Goal: Information Seeking & Learning: Find contact information

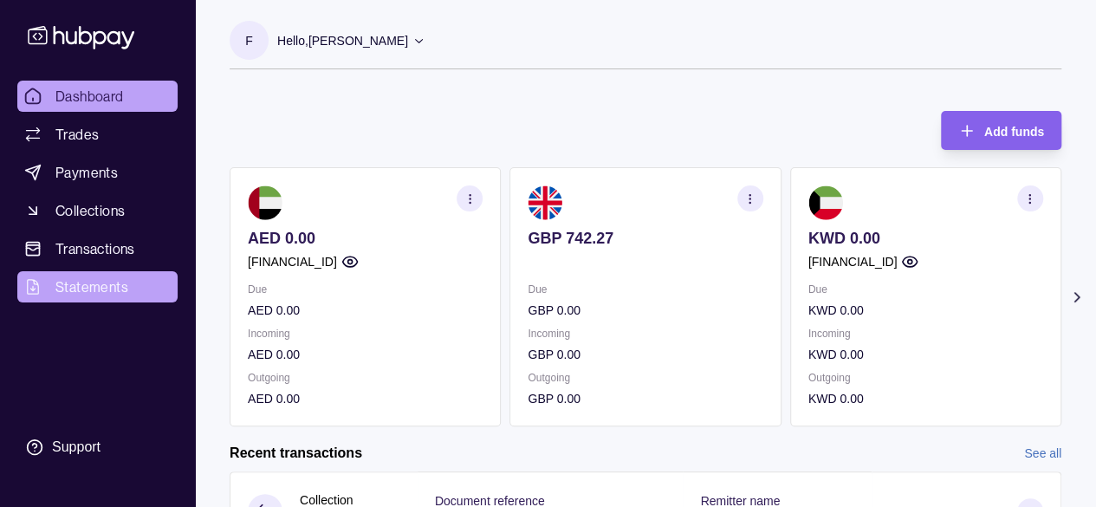
click at [120, 299] on link "Statements" at bounding box center [97, 286] width 160 height 31
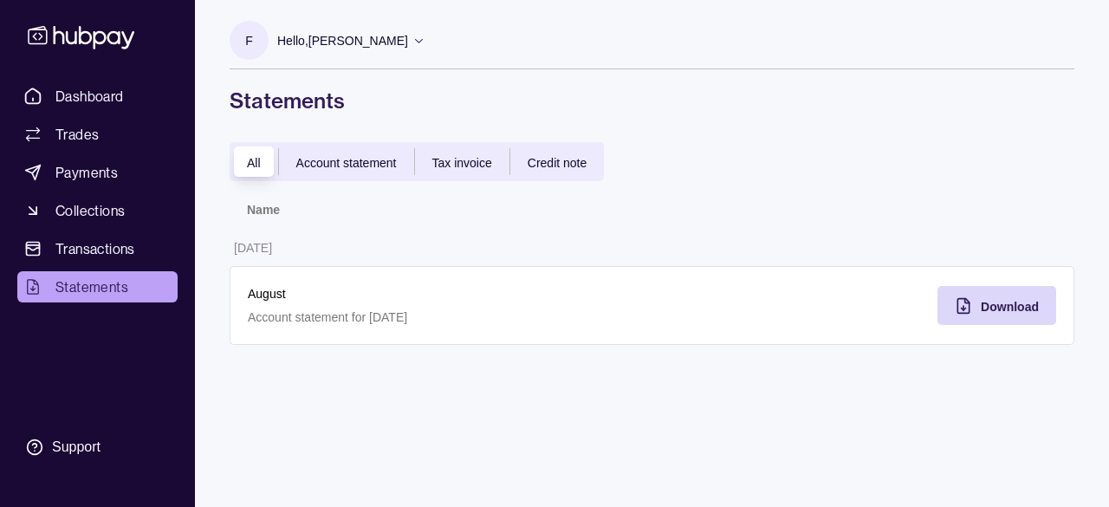
click at [362, 166] on span "Account statement" at bounding box center [346, 163] width 100 height 14
click at [457, 185] on div "All Account statement Tax invoice Credit note Name [DATE] August Account statem…" at bounding box center [652, 243] width 845 height 203
click at [452, 172] on div "Tax invoice" at bounding box center [462, 162] width 94 height 21
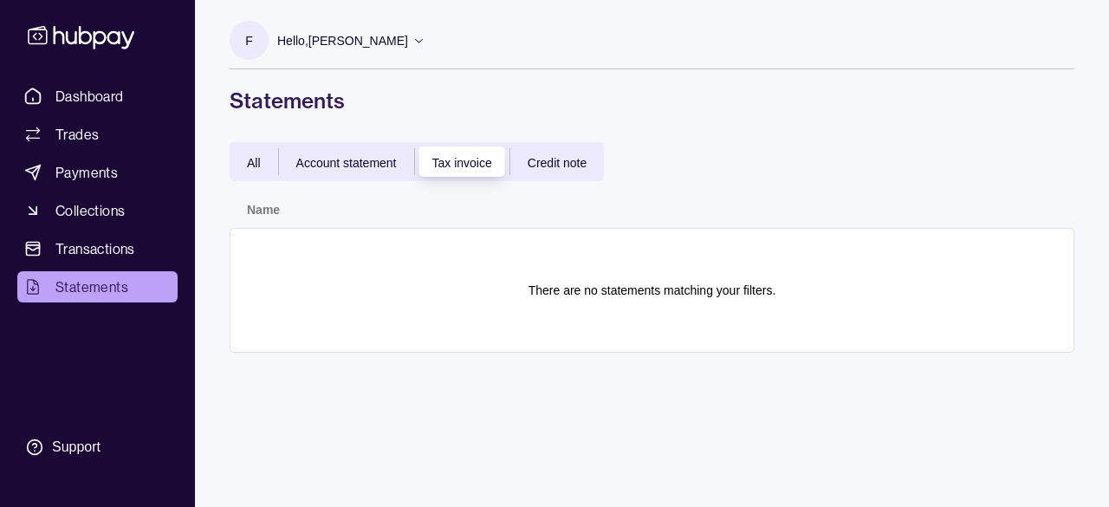
click at [367, 159] on span "Account statement" at bounding box center [346, 163] width 100 height 14
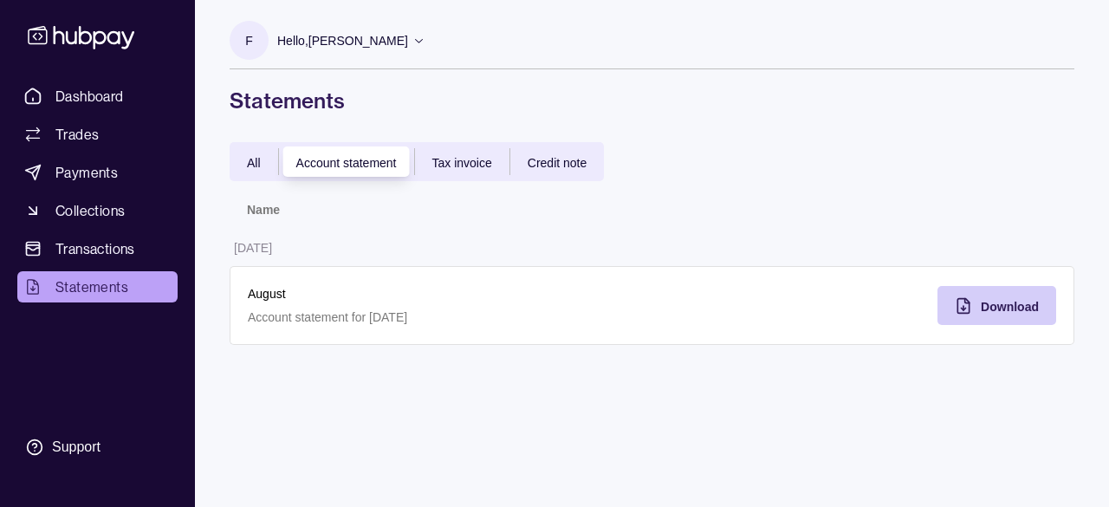
click at [946, 311] on div "button" at bounding box center [937, 305] width 17 height 17
click at [347, 325] on p "Account statement for [DATE]" at bounding box center [441, 317] width 387 height 19
click at [262, 219] on th "Name" at bounding box center [441, 209] width 423 height 38
click at [108, 287] on span "Statements" at bounding box center [91, 286] width 73 height 21
click at [271, 146] on div "All Account statement Tax invoice Credit note" at bounding box center [417, 161] width 374 height 39
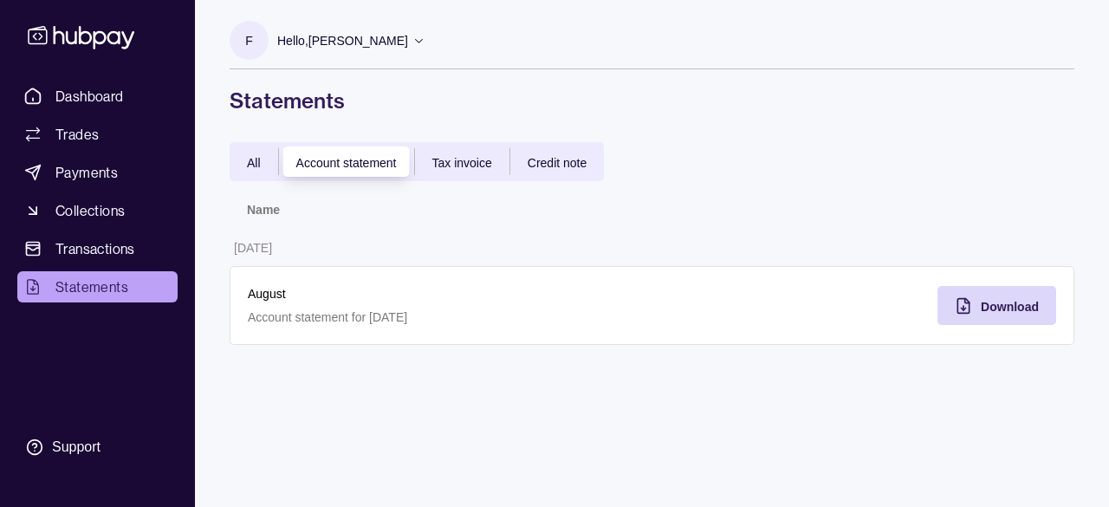
click at [263, 152] on div "All" at bounding box center [254, 162] width 49 height 21
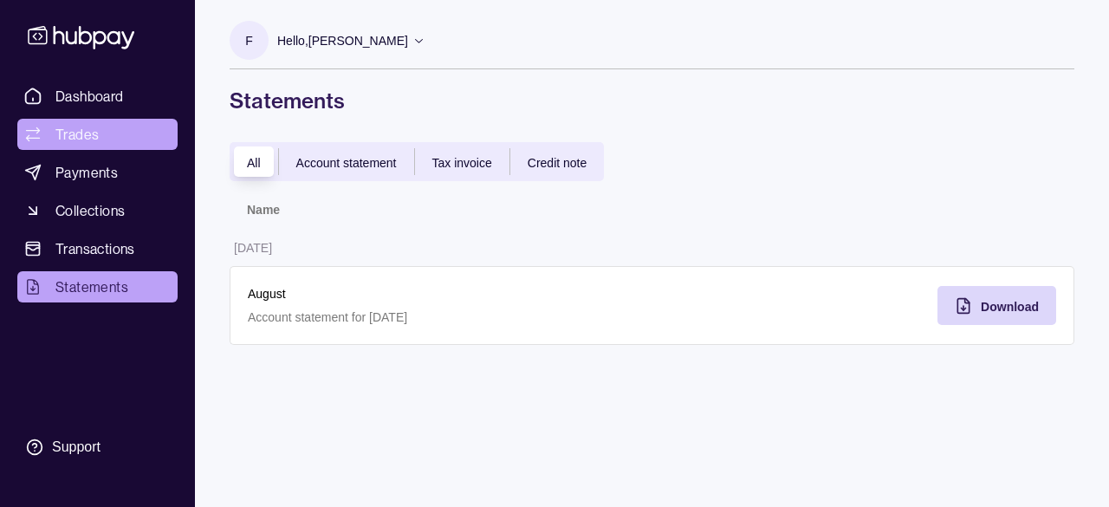
click at [118, 138] on link "Trades" at bounding box center [97, 134] width 160 height 31
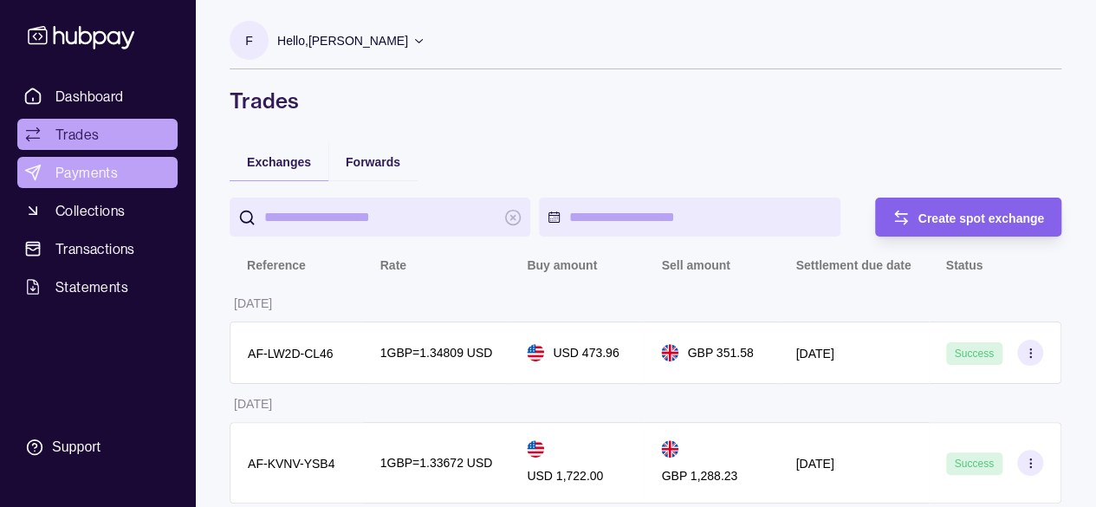
click at [68, 174] on span "Payments" at bounding box center [86, 172] width 62 height 21
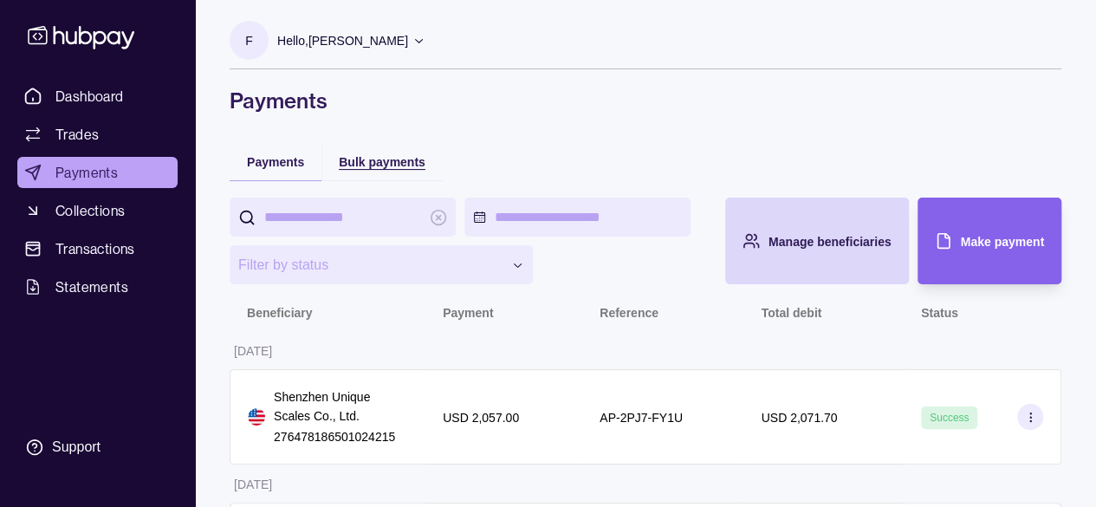
click at [359, 152] on div "Bulk payments" at bounding box center [382, 161] width 87 height 21
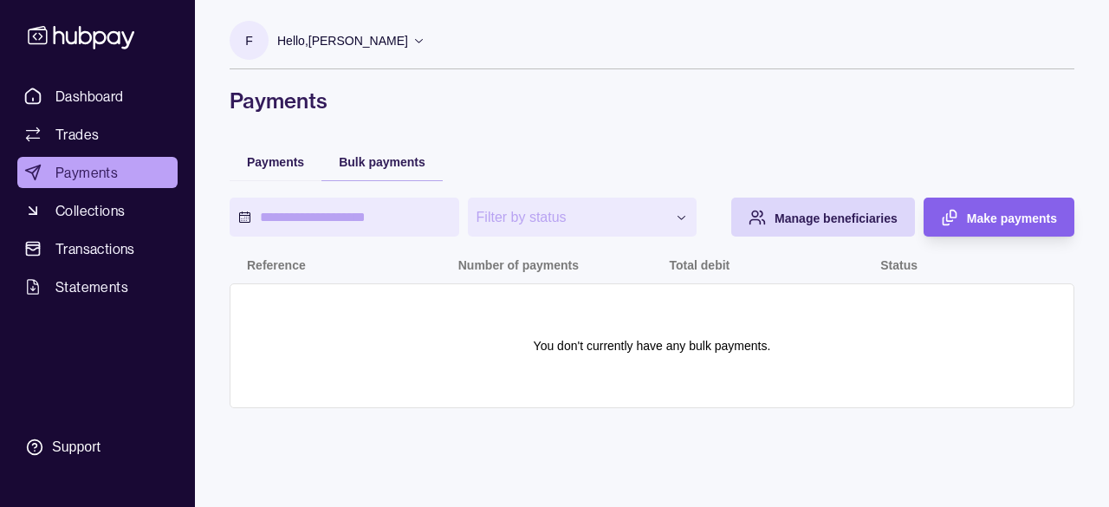
click at [260, 148] on div "Payments" at bounding box center [276, 161] width 92 height 38
click at [260, 153] on div "**********" at bounding box center [652, 283] width 845 height 283
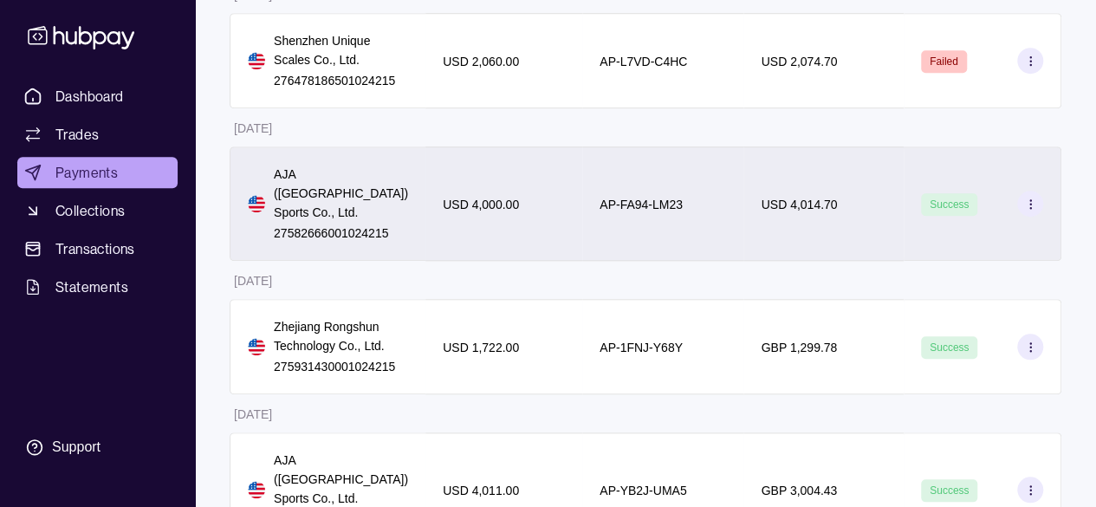
scroll to position [638, 0]
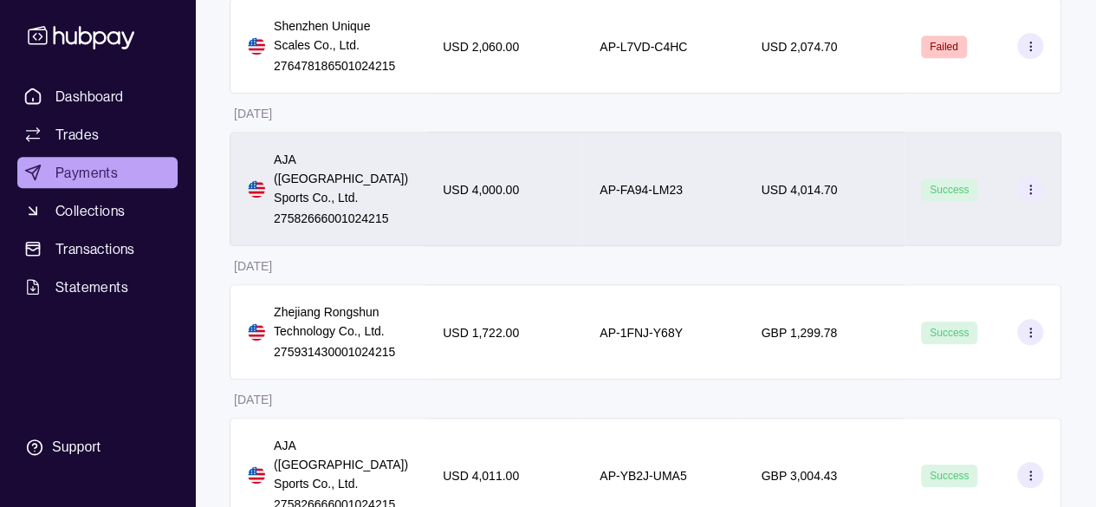
click at [1032, 185] on section at bounding box center [1030, 189] width 26 height 26
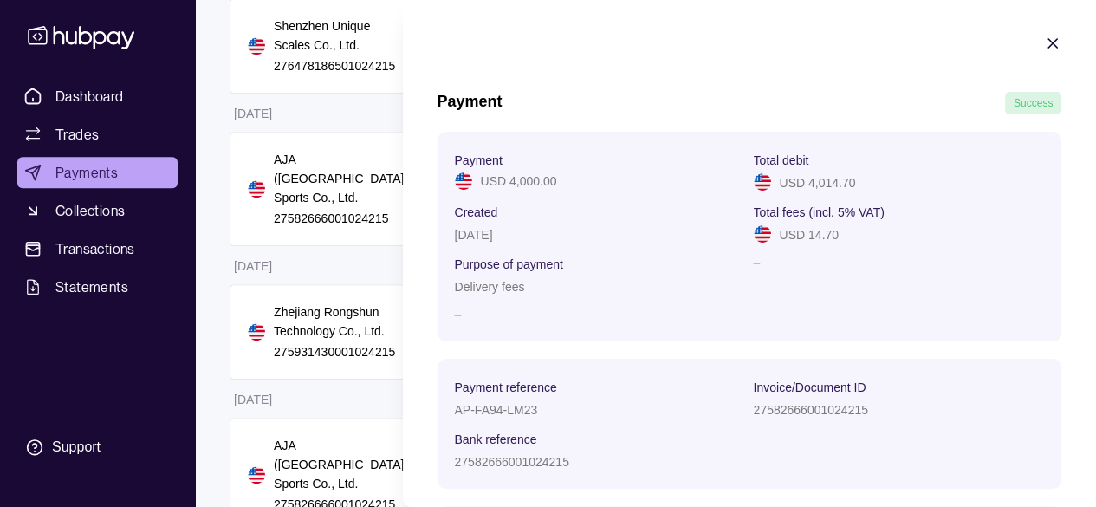
click at [1046, 41] on icon "button" at bounding box center [1052, 43] width 17 height 17
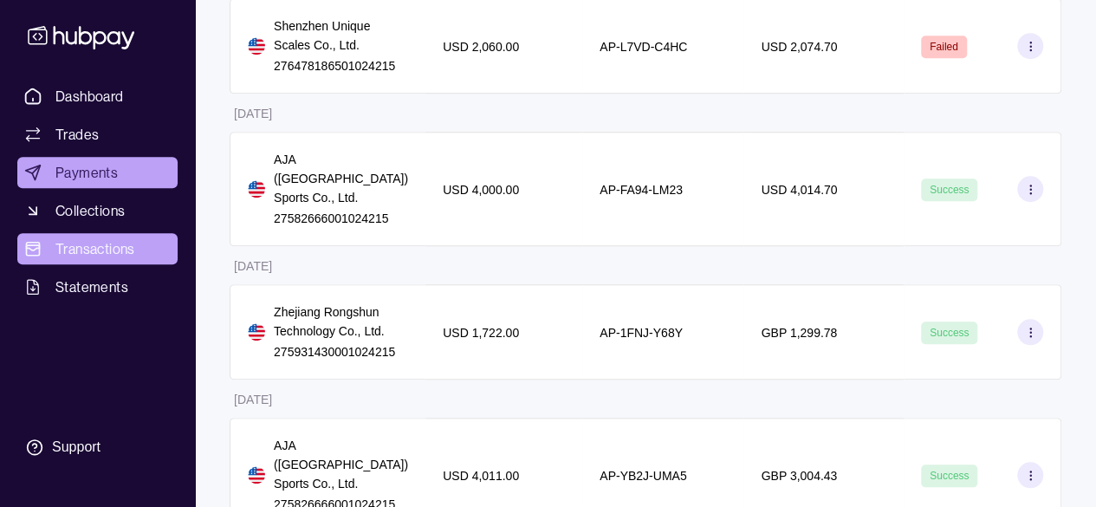
click at [57, 242] on span "Transactions" at bounding box center [95, 248] width 80 height 21
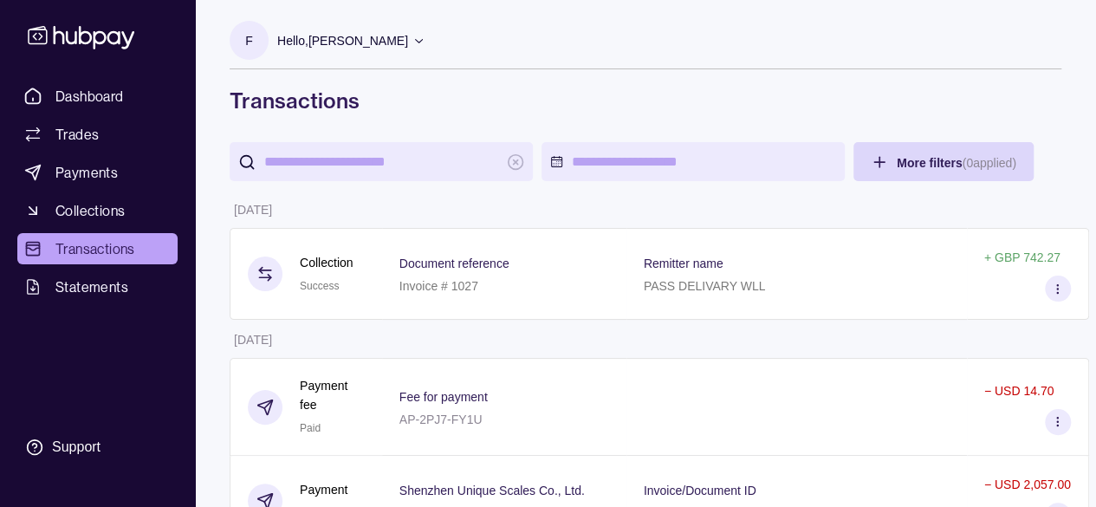
drag, startPoint x: 547, startPoint y: 335, endPoint x: 523, endPoint y: -12, distance: 348.2
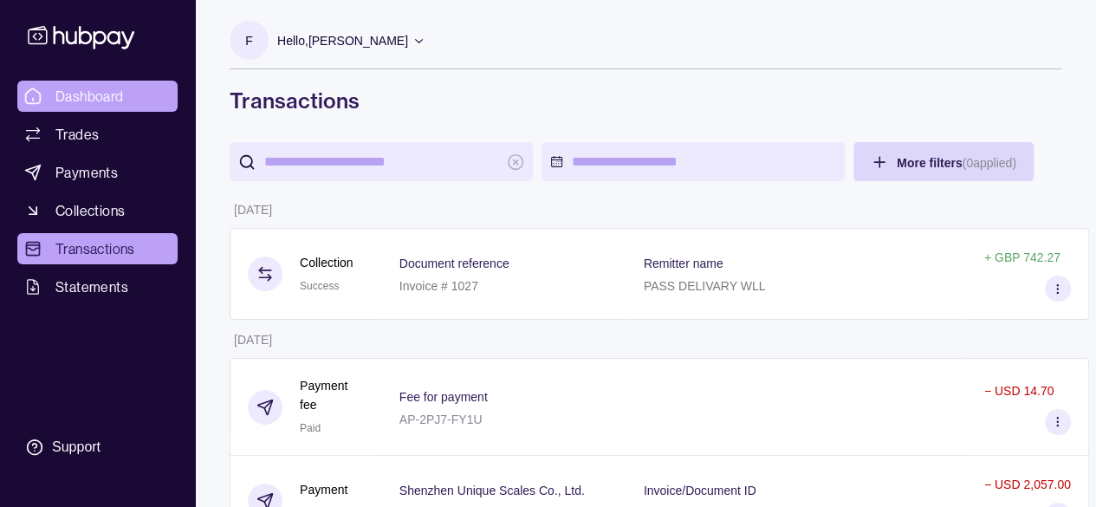
click at [73, 100] on span "Dashboard" at bounding box center [89, 96] width 68 height 21
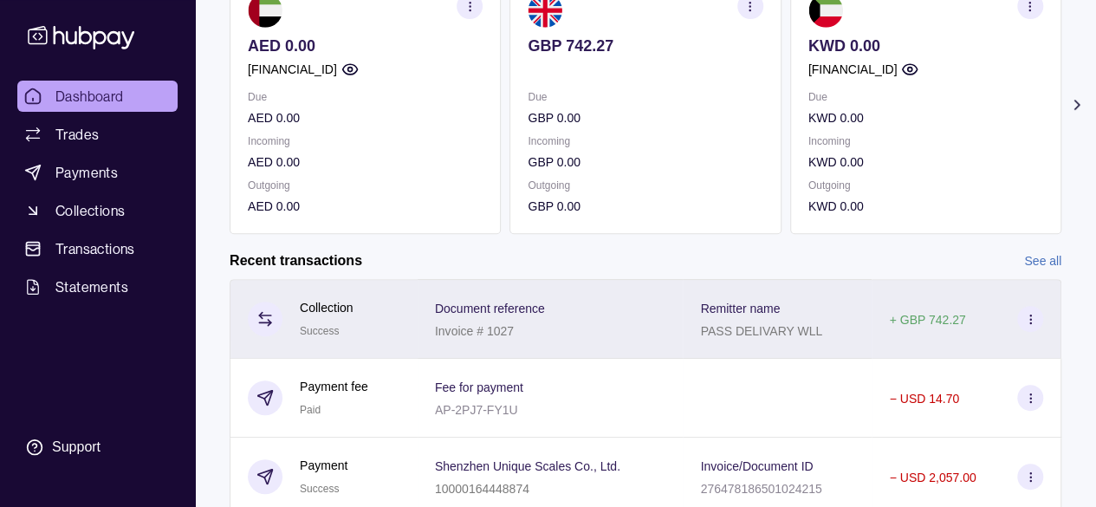
scroll to position [239, 0]
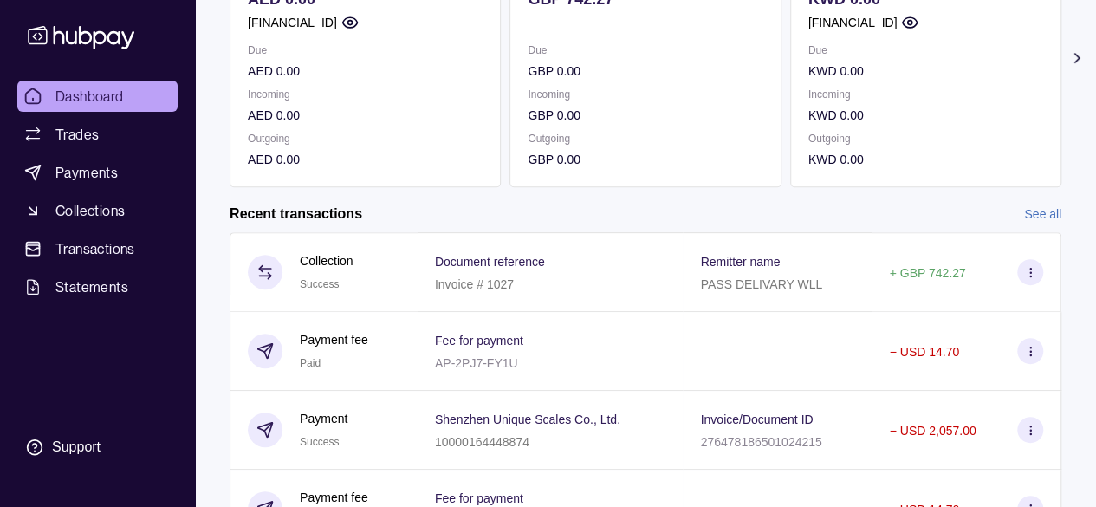
click at [1047, 216] on link "See all" at bounding box center [1042, 213] width 37 height 19
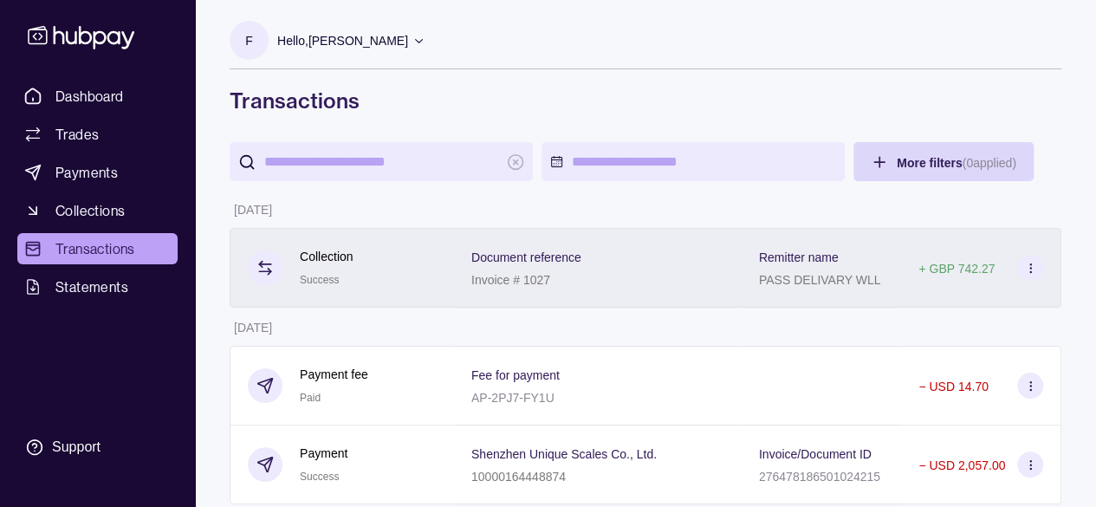
click at [1034, 265] on icon at bounding box center [1030, 268] width 13 height 13
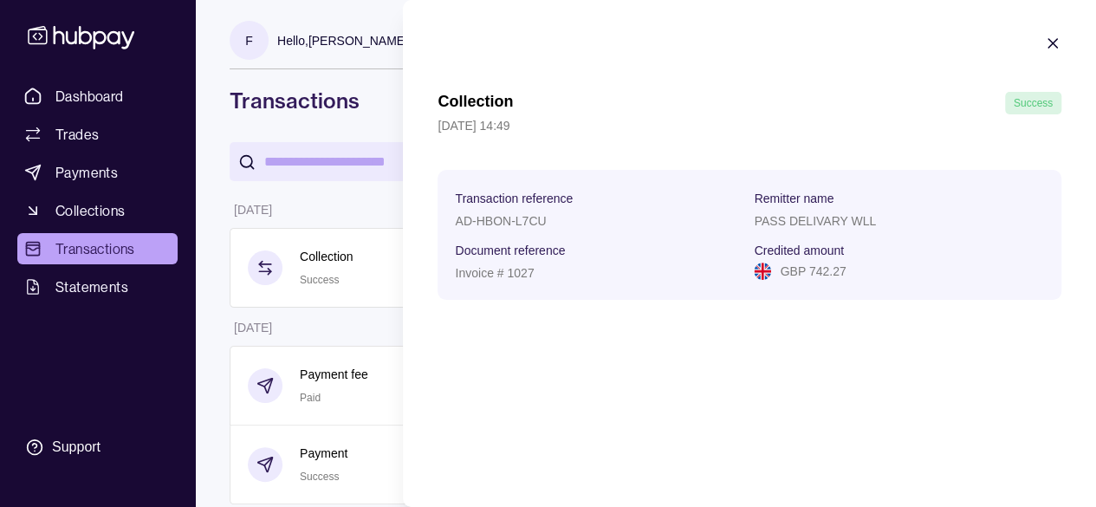
click at [1061, 37] on section "Collection Success [DATE] 14:49 Transaction reference AD-HBON-L7CU Remitter nam…" at bounding box center [749, 167] width 693 height 334
click at [1058, 42] on icon "button" at bounding box center [1052, 43] width 17 height 17
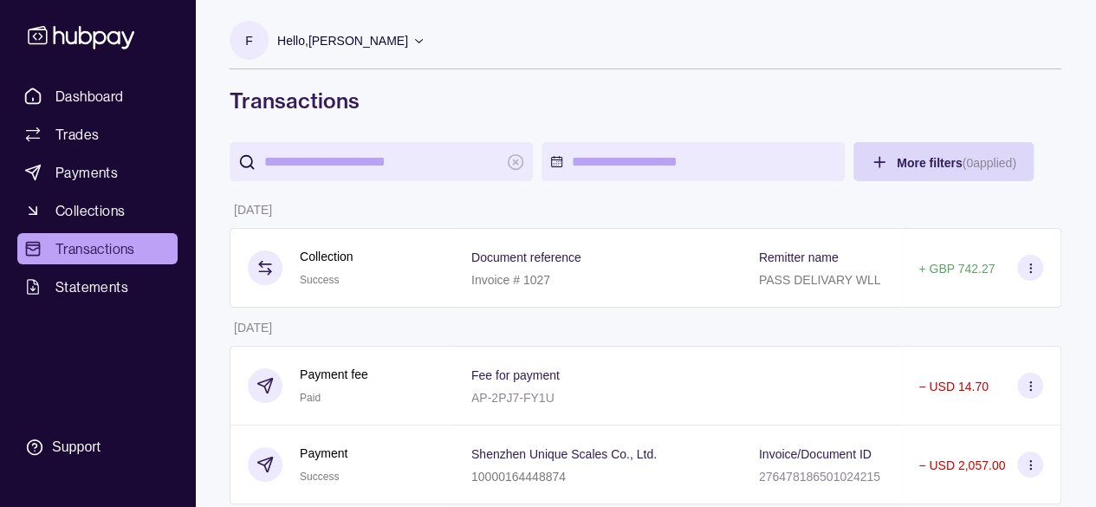
click at [346, 39] on p "Hello, [PERSON_NAME]" at bounding box center [342, 40] width 131 height 19
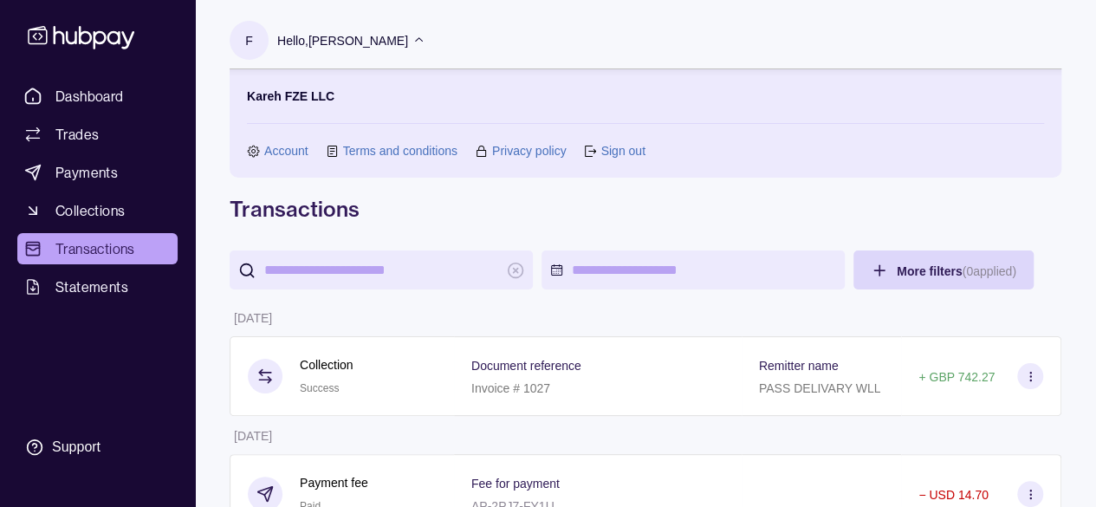
click at [258, 154] on icon at bounding box center [253, 151] width 13 height 13
click at [277, 148] on link "Account" at bounding box center [286, 150] width 44 height 19
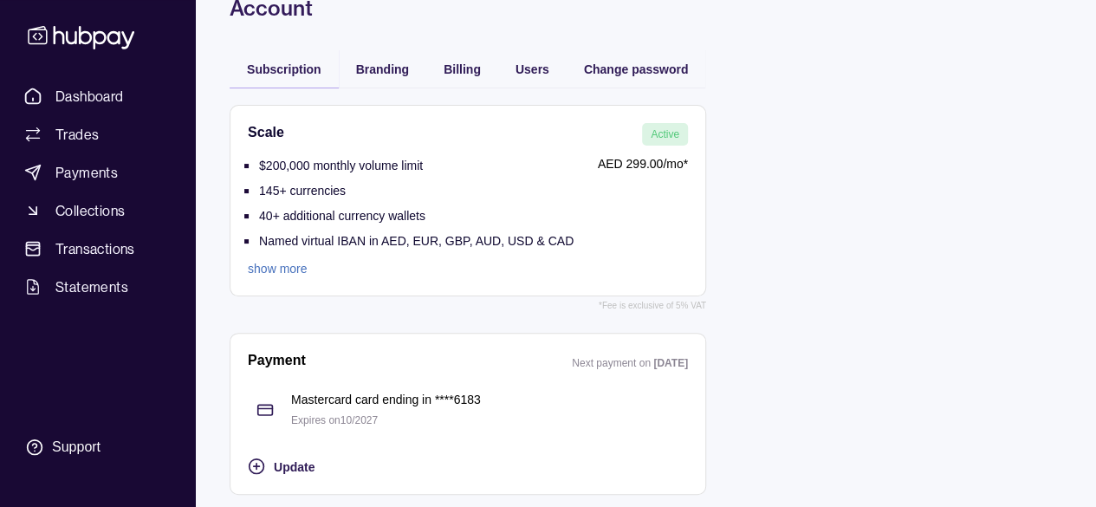
scroll to position [96, 0]
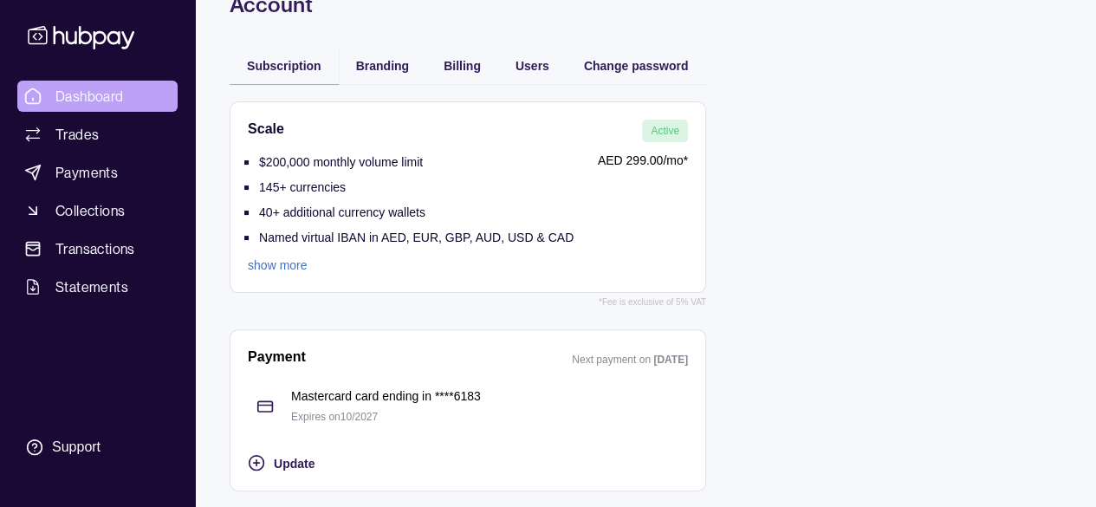
click at [69, 100] on span "Dashboard" at bounding box center [89, 96] width 68 height 21
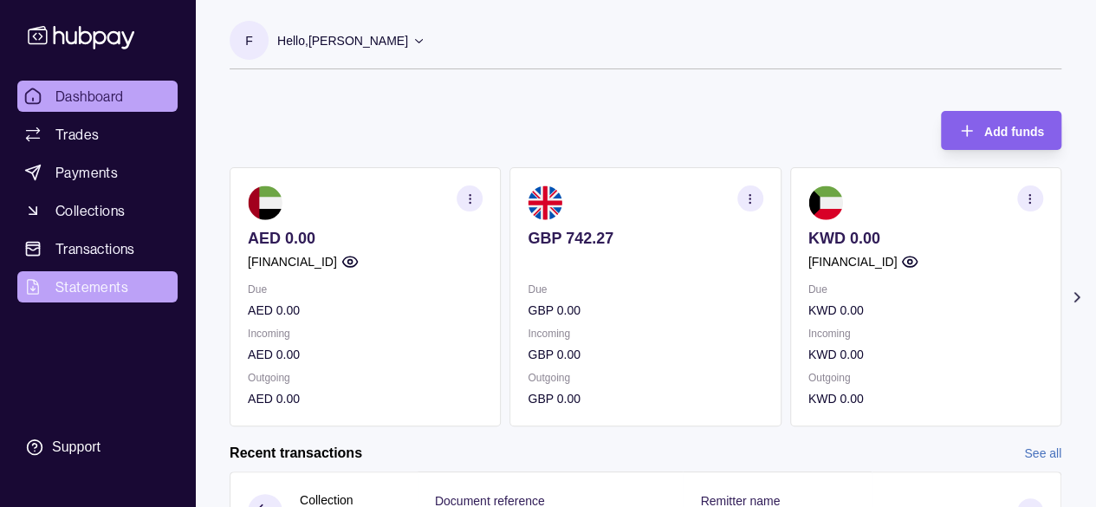
click at [123, 272] on link "Statements" at bounding box center [97, 286] width 160 height 31
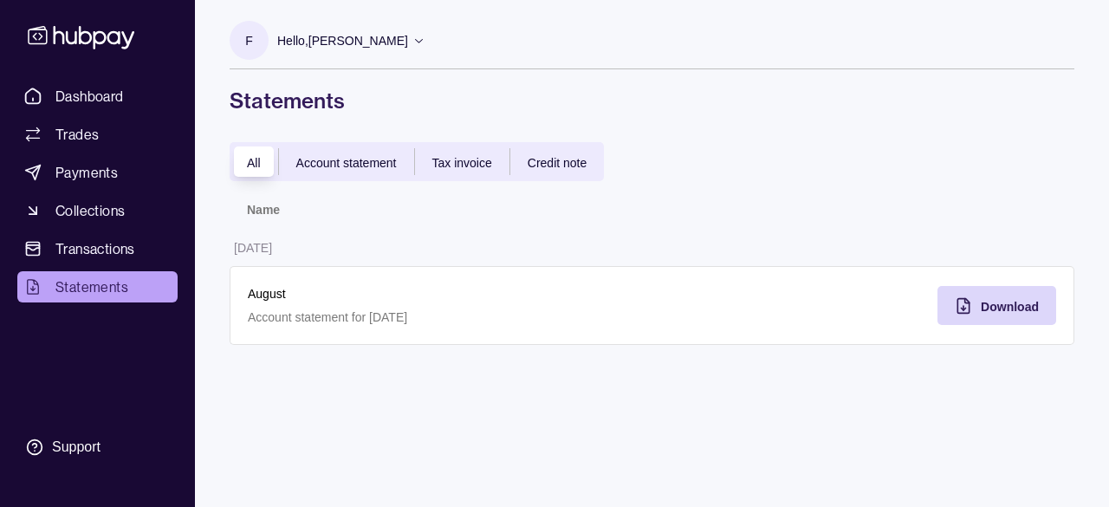
click at [301, 156] on span "Account statement" at bounding box center [346, 163] width 100 height 14
click at [340, 314] on p "Account statement for [DATE]" at bounding box center [441, 317] width 387 height 19
click at [967, 312] on icon "button" at bounding box center [963, 305] width 17 height 17
click at [233, 243] on td "[DATE]" at bounding box center [441, 247] width 423 height 38
click at [379, 314] on p "Account statement for [DATE]" at bounding box center [441, 317] width 387 height 19
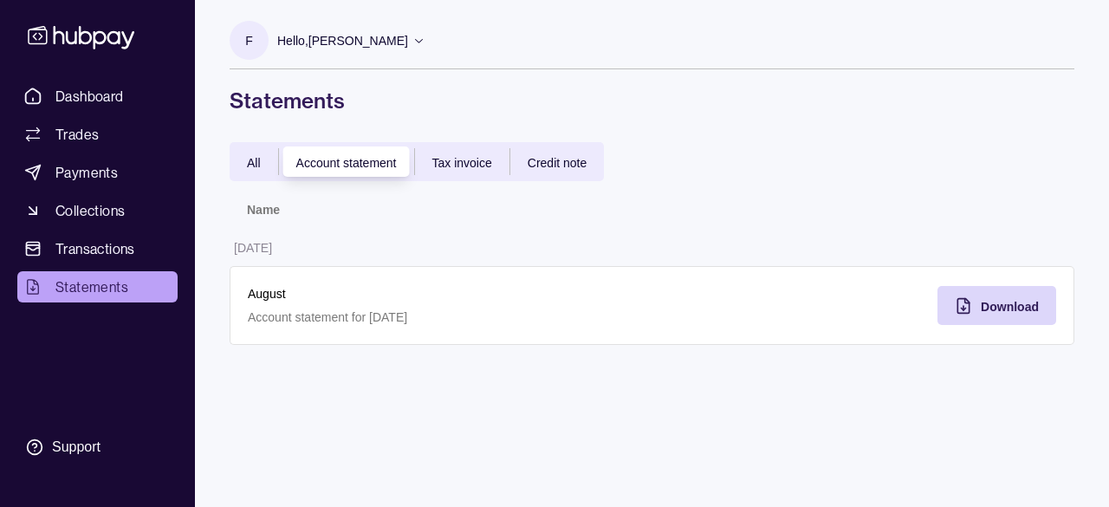
click at [251, 275] on div "August Account statement for [DATE]" at bounding box center [441, 305] width 423 height 79
click at [598, 159] on div "Credit note" at bounding box center [557, 162] width 94 height 21
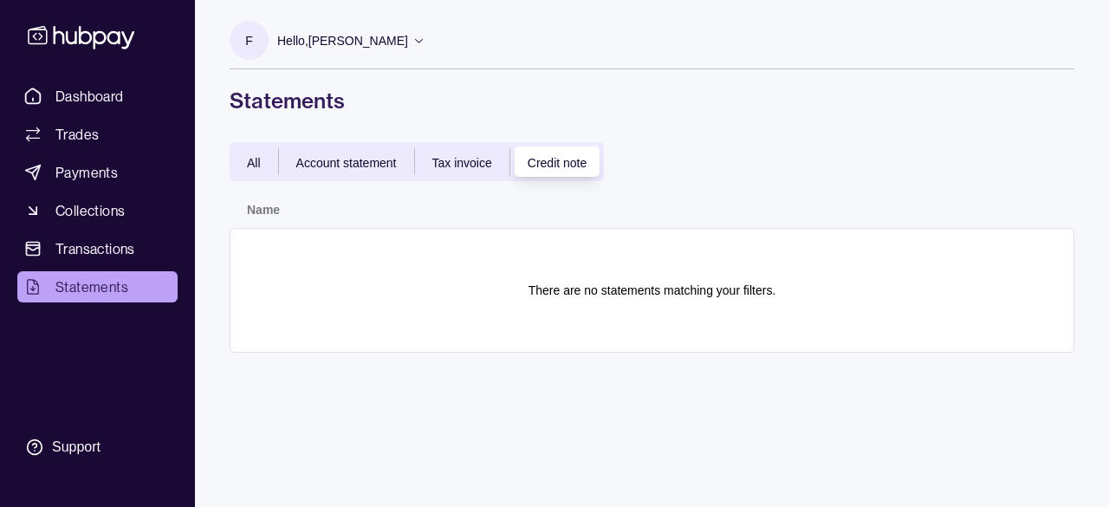
click at [227, 166] on section "All Account statement Tax invoice Credit note Name There are no statements matc…" at bounding box center [652, 264] width 914 height 245
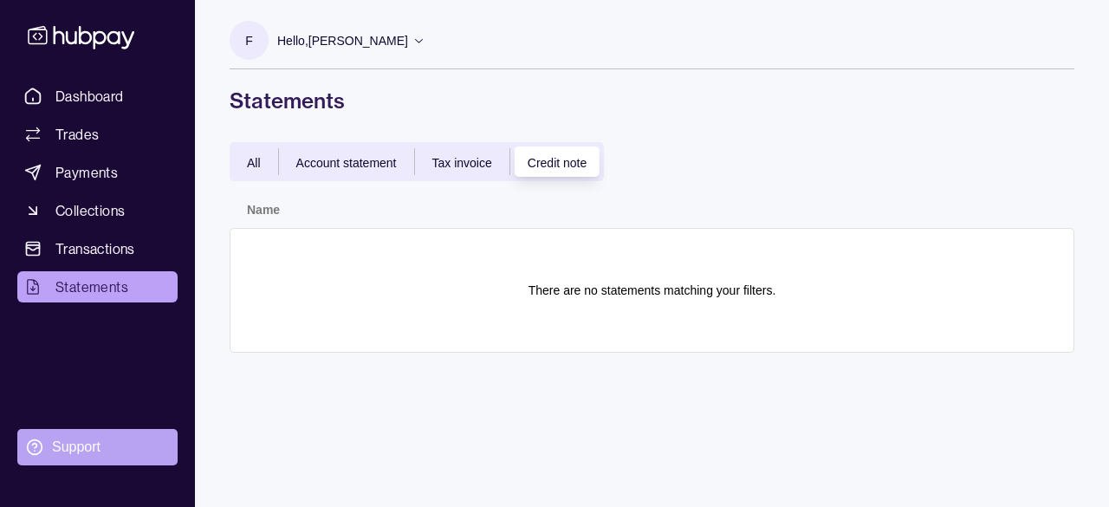
click at [40, 458] on section "Support" at bounding box center [97, 447] width 160 height 36
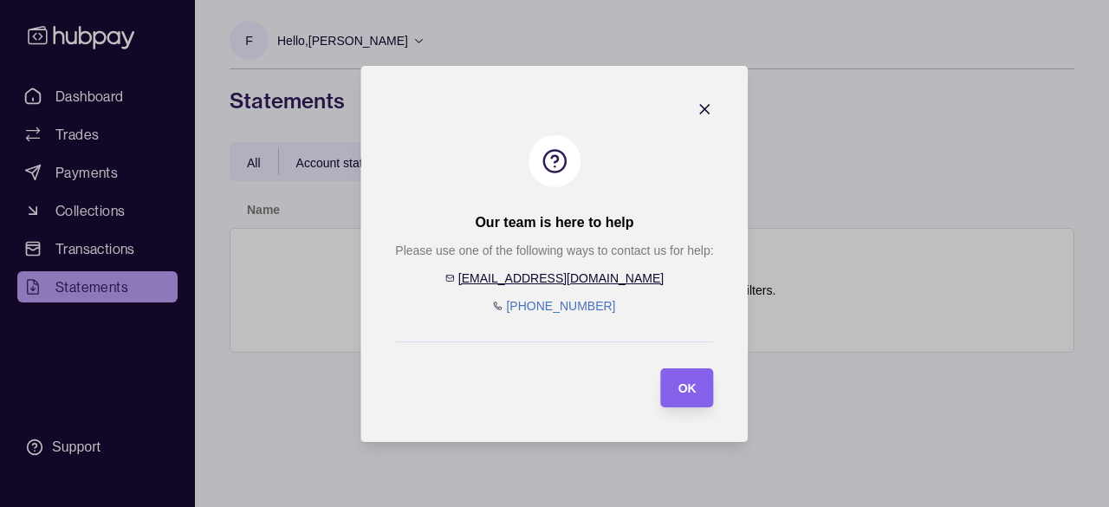
click at [709, 102] on icon "button" at bounding box center [704, 108] width 17 height 17
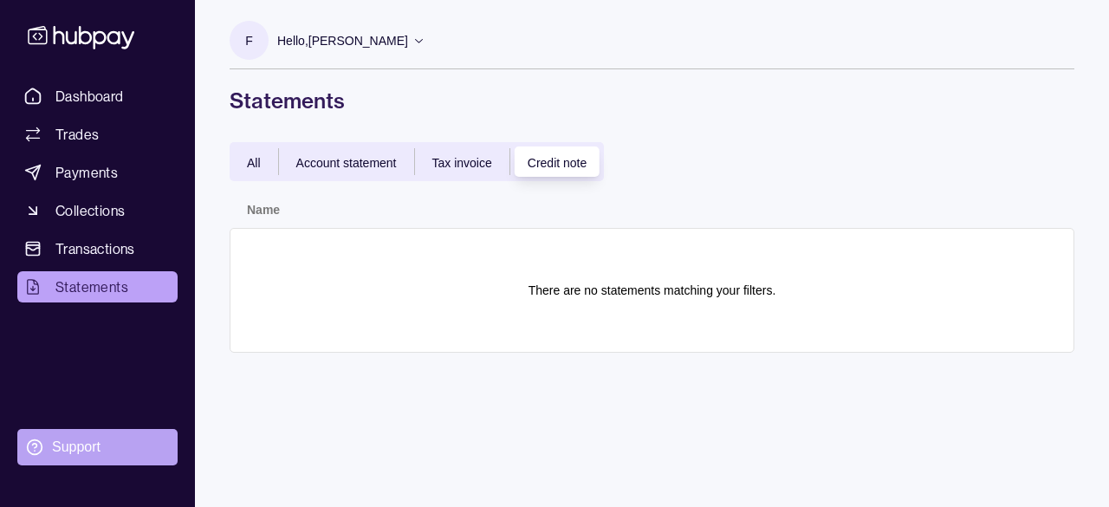
click at [79, 442] on div "Support" at bounding box center [76, 446] width 49 height 19
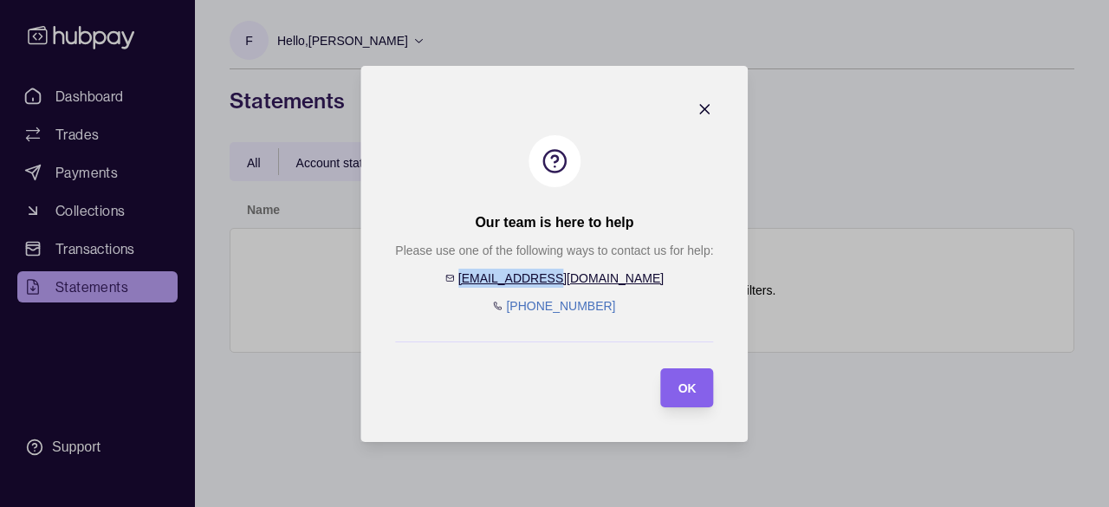
drag, startPoint x: 615, startPoint y: 278, endPoint x: 505, endPoint y: 279, distance: 110.0
click at [505, 279] on div "Please use one of the following ways to contact us for help: [EMAIL_ADDRESS][DO…" at bounding box center [554, 278] width 318 height 75
copy link "[EMAIL_ADDRESS][DOMAIN_NAME]"
click at [704, 103] on icon "button" at bounding box center [704, 108] width 17 height 17
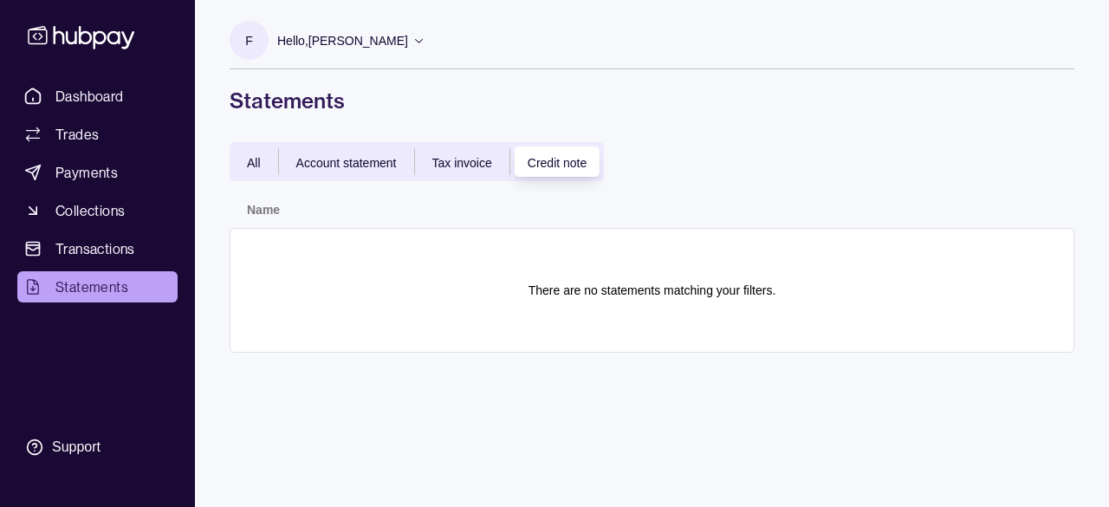
click at [351, 164] on span "Account statement" at bounding box center [346, 163] width 100 height 14
